Goal: Navigation & Orientation: Find specific page/section

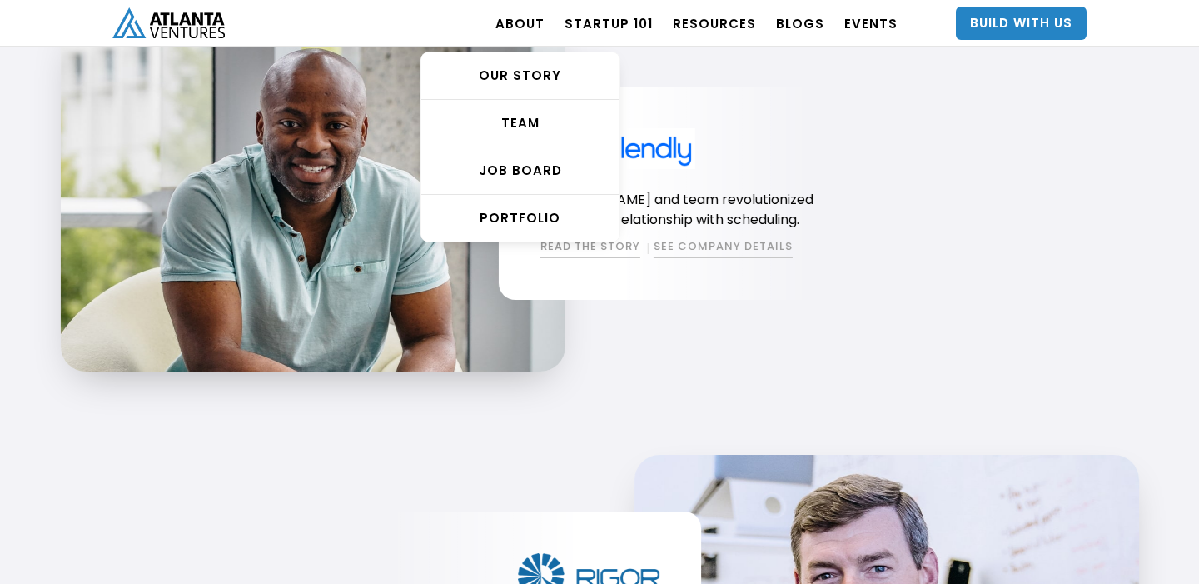
scroll to position [1575, 0]
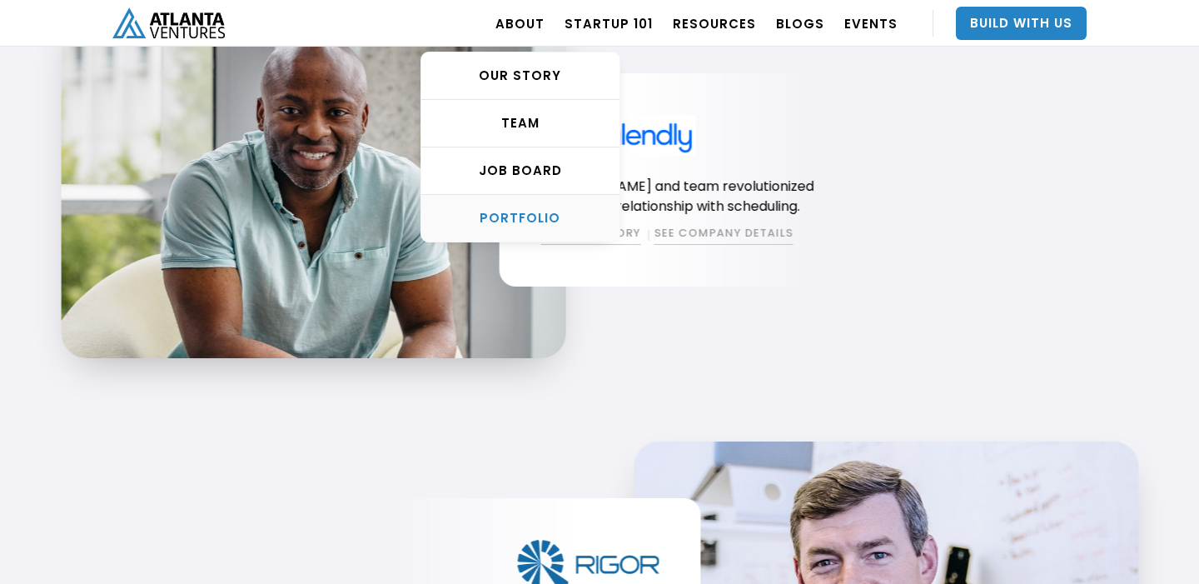
click at [515, 207] on link "PORTFOLIO" at bounding box center [520, 218] width 198 height 47
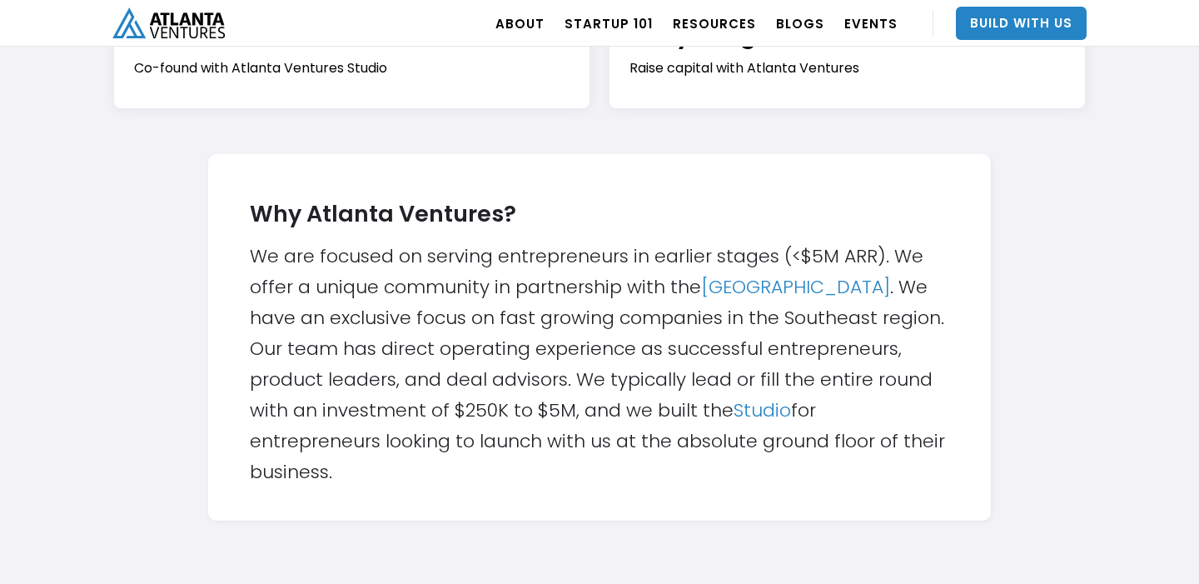
scroll to position [470, 0]
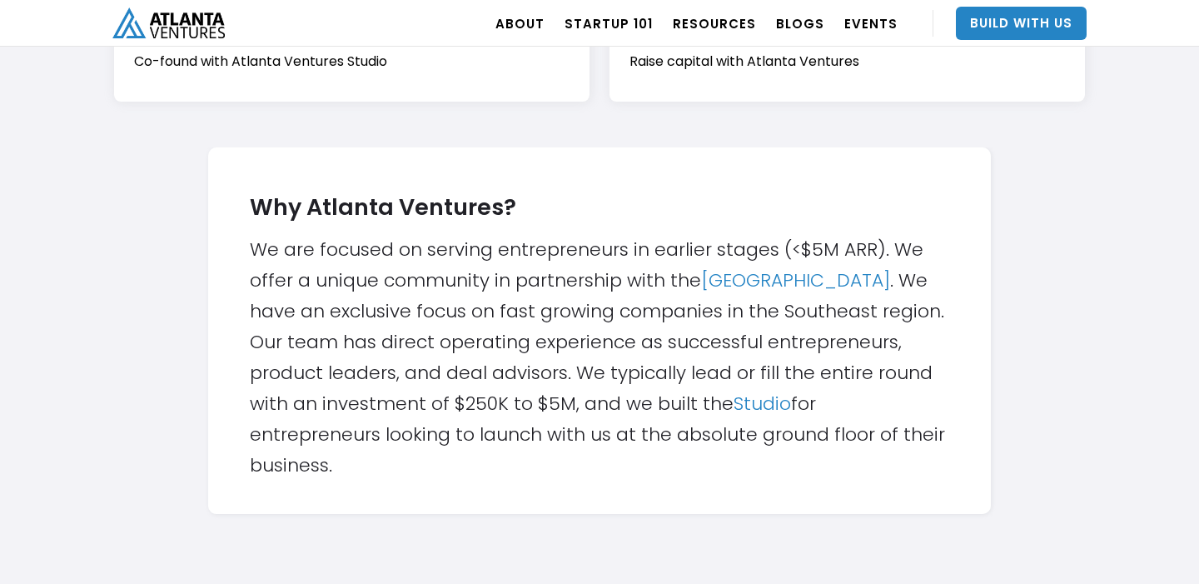
click at [196, 21] on img "home" at bounding box center [168, 22] width 112 height 31
